Goal: Task Accomplishment & Management: Manage account settings

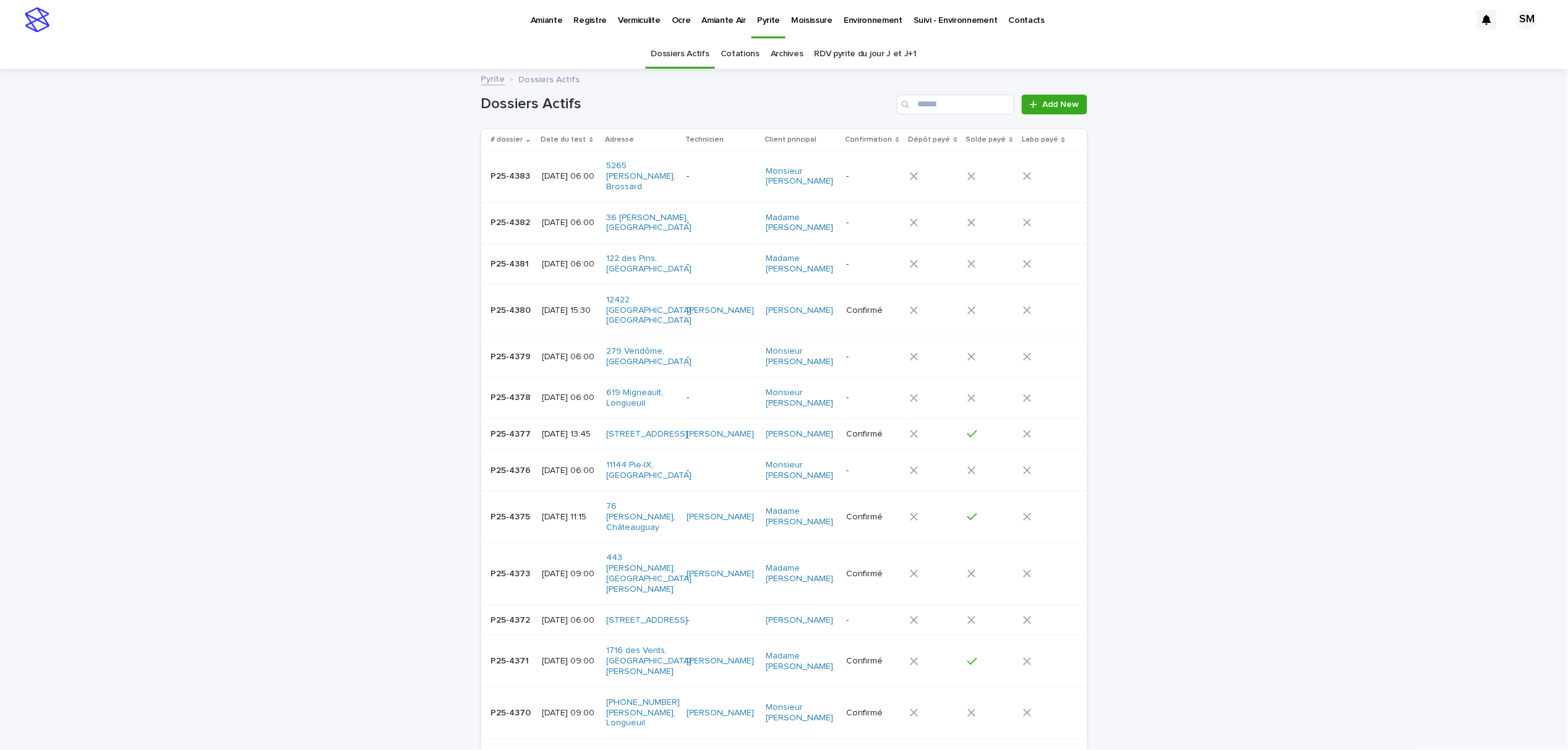
click at [728, 56] on link "Cotations" at bounding box center [740, 54] width 39 height 29
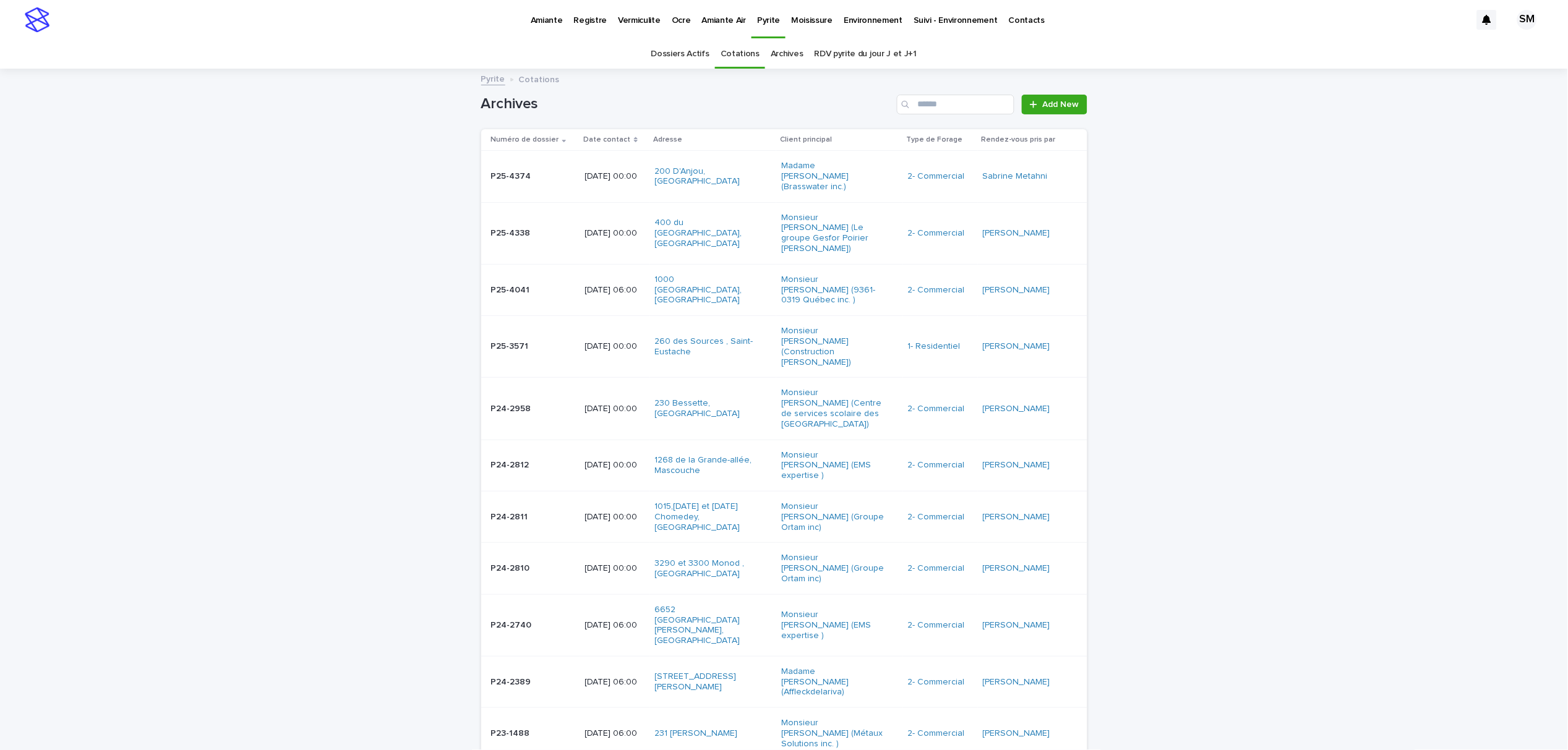
click at [495, 182] on td "P25-4374 P25-4374" at bounding box center [531, 176] width 99 height 51
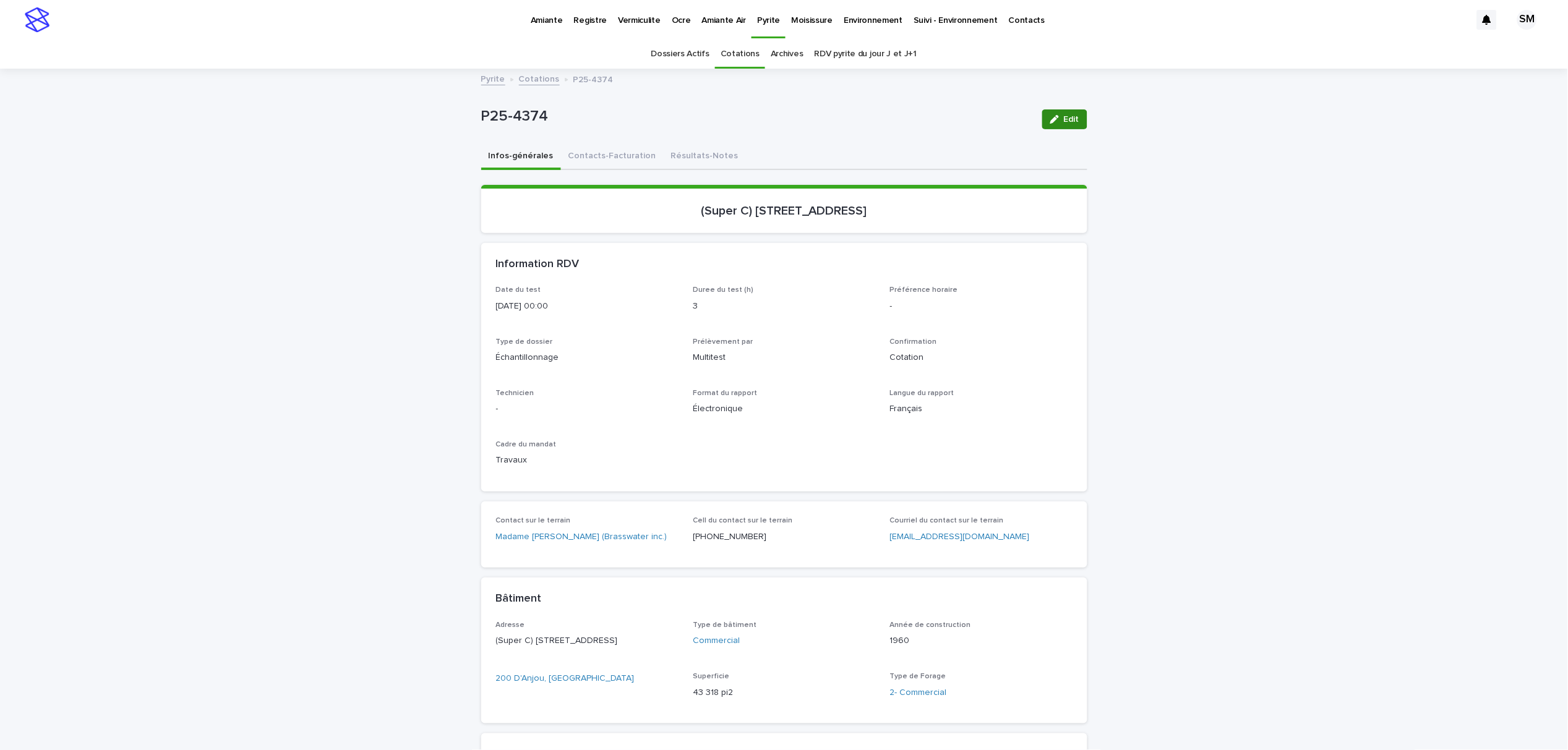
click at [1050, 123] on icon "button" at bounding box center [1055, 119] width 9 height 9
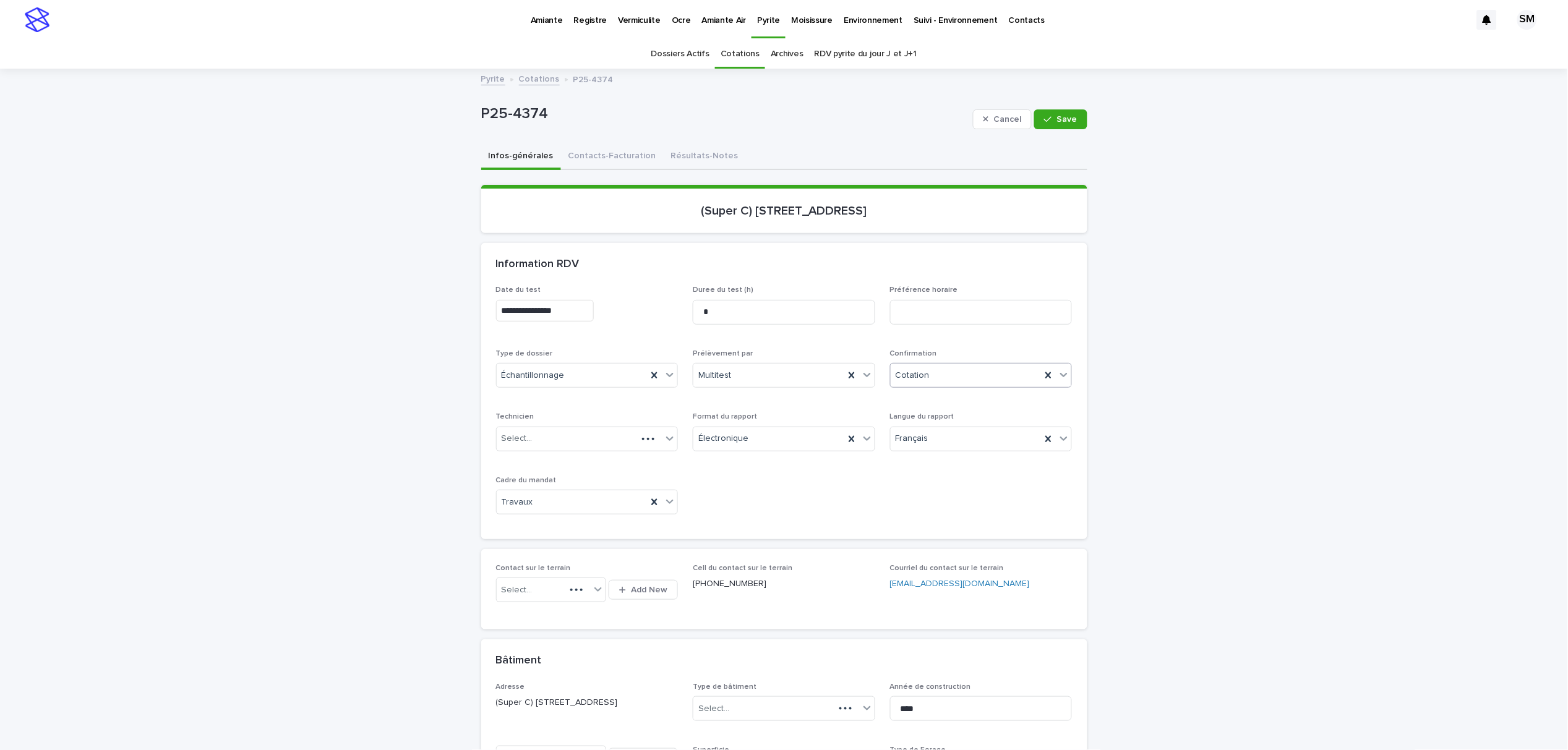
click at [1058, 375] on icon at bounding box center [1064, 375] width 12 height 12
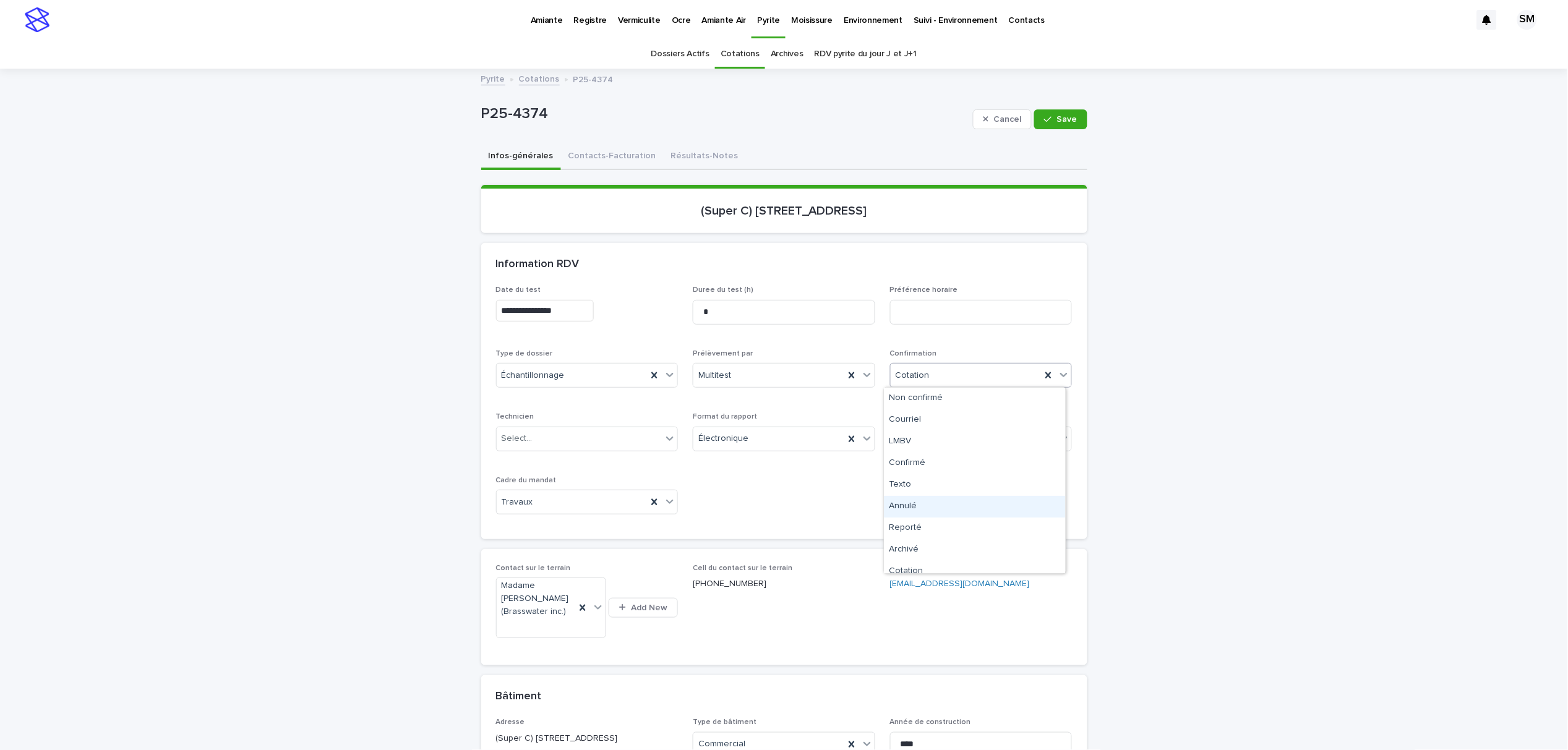
drag, startPoint x: 1034, startPoint y: 408, endPoint x: 947, endPoint y: 499, distance: 125.9
click at [947, 499] on div "Annulé" at bounding box center [975, 506] width 181 height 22
click at [1046, 117] on icon "button" at bounding box center [1048, 119] width 7 height 9
